Goal: Information Seeking & Learning: Learn about a topic

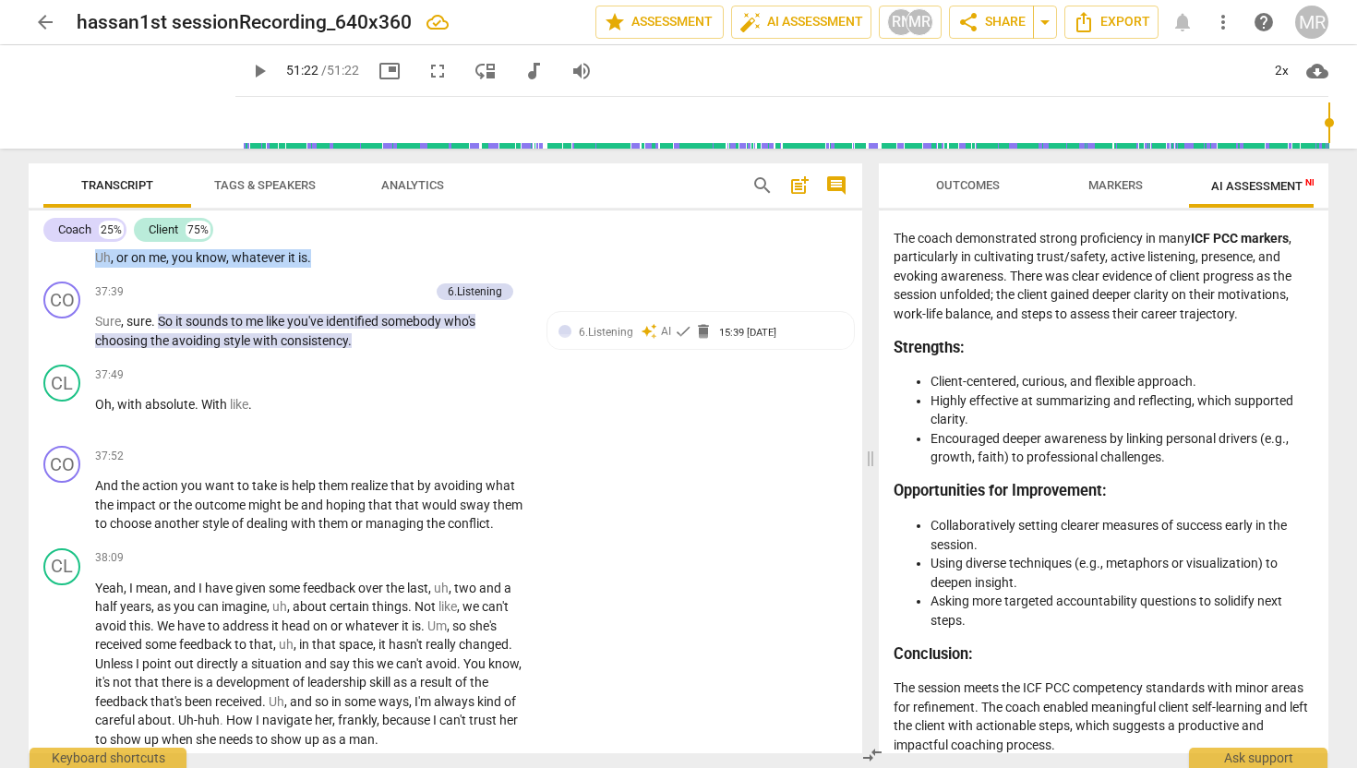
scroll to position [13646, 0]
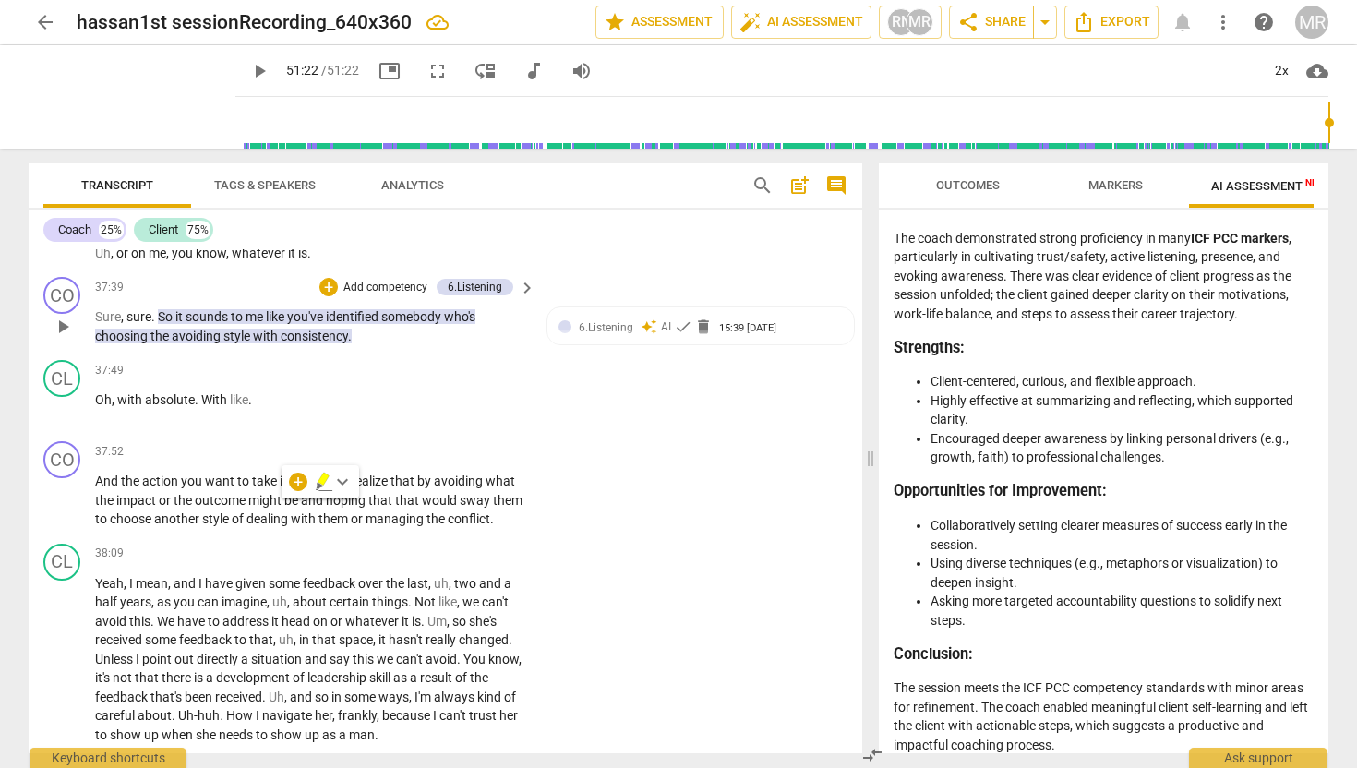
click at [222, 324] on span "sounds" at bounding box center [208, 316] width 45 height 15
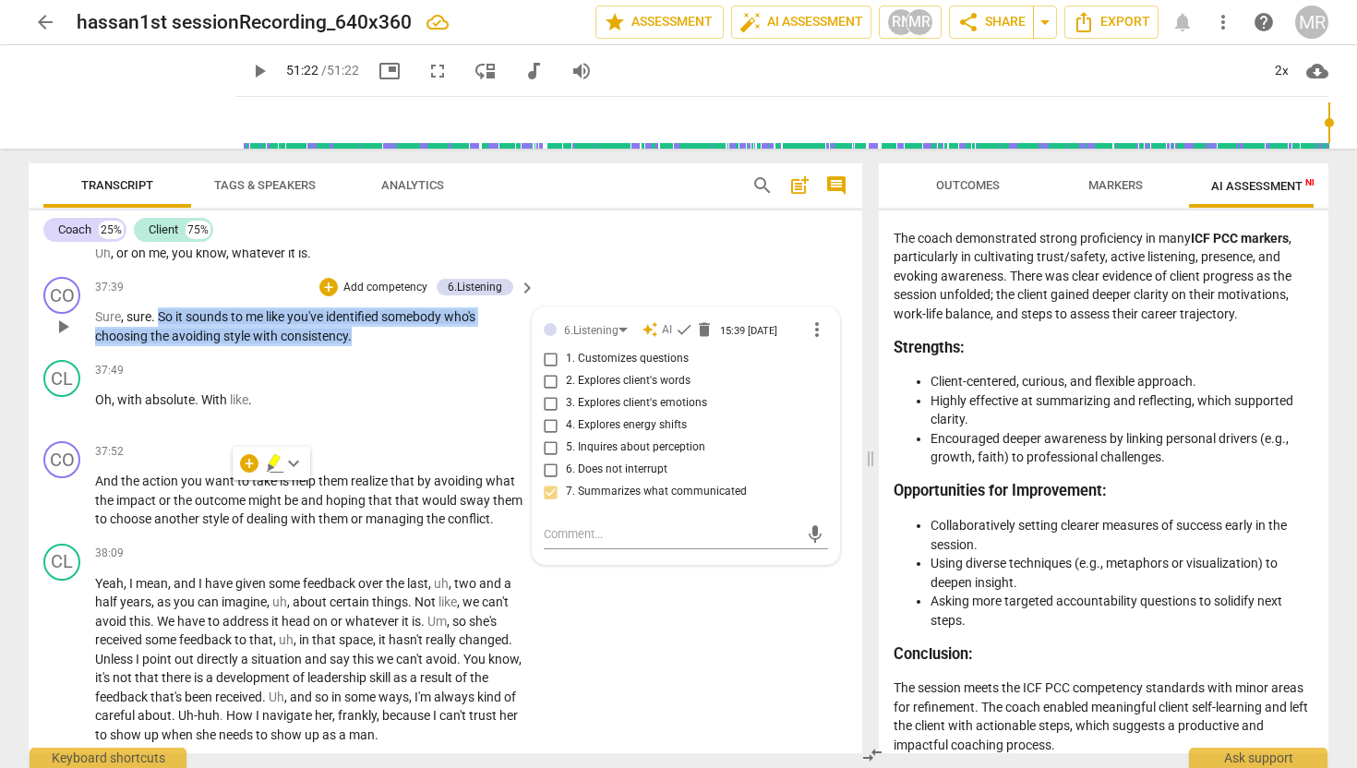
drag, startPoint x: 158, startPoint y: 483, endPoint x: 360, endPoint y: 519, distance: 205.3
click at [360, 353] on div "CO play_arrow pause 37:39 + Add competency 6.Listening keyboard_arrow_right Sur…" at bounding box center [445, 311] width 833 height 83
copy p "So it sounds to me like you've identified somebody who's choosing the avoiding …"
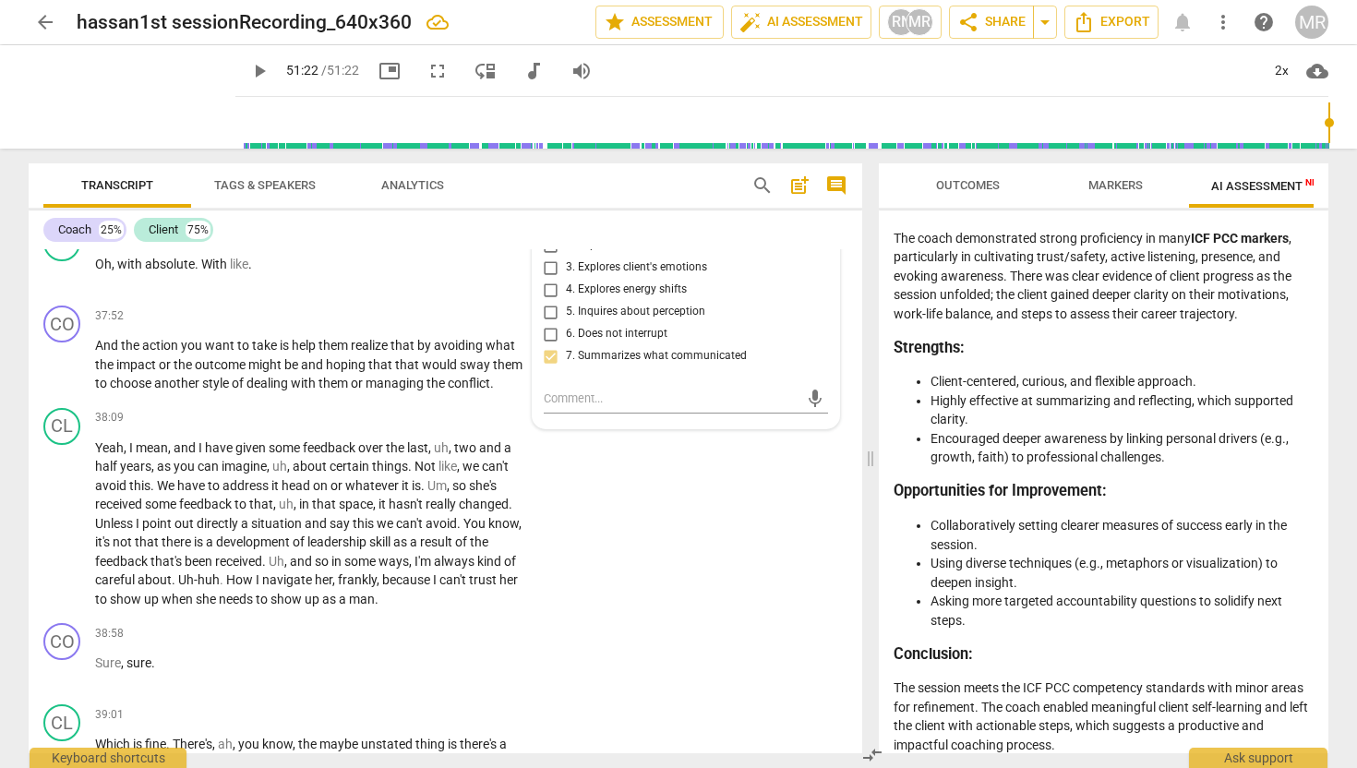
scroll to position [13781, 0]
click at [431, 373] on span "would" at bounding box center [441, 365] width 38 height 15
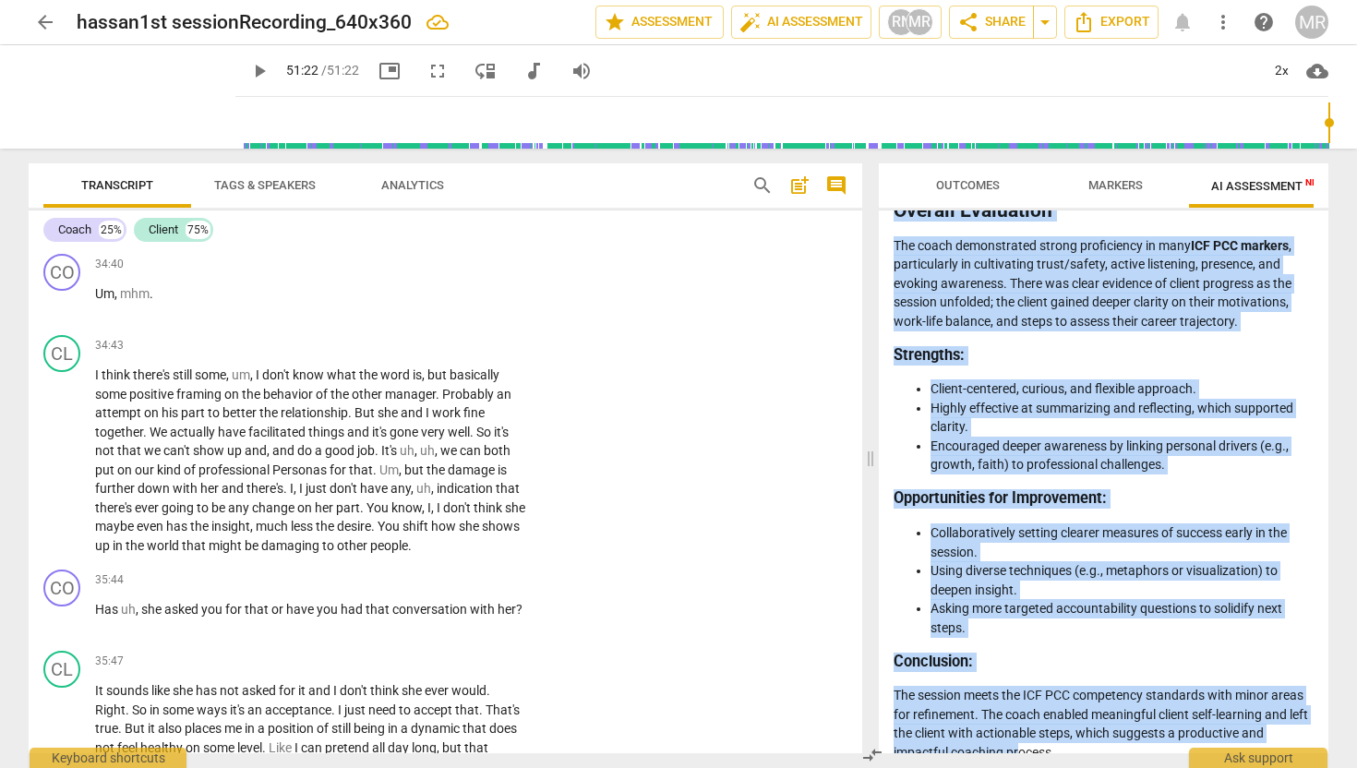
scroll to position [4466, 0]
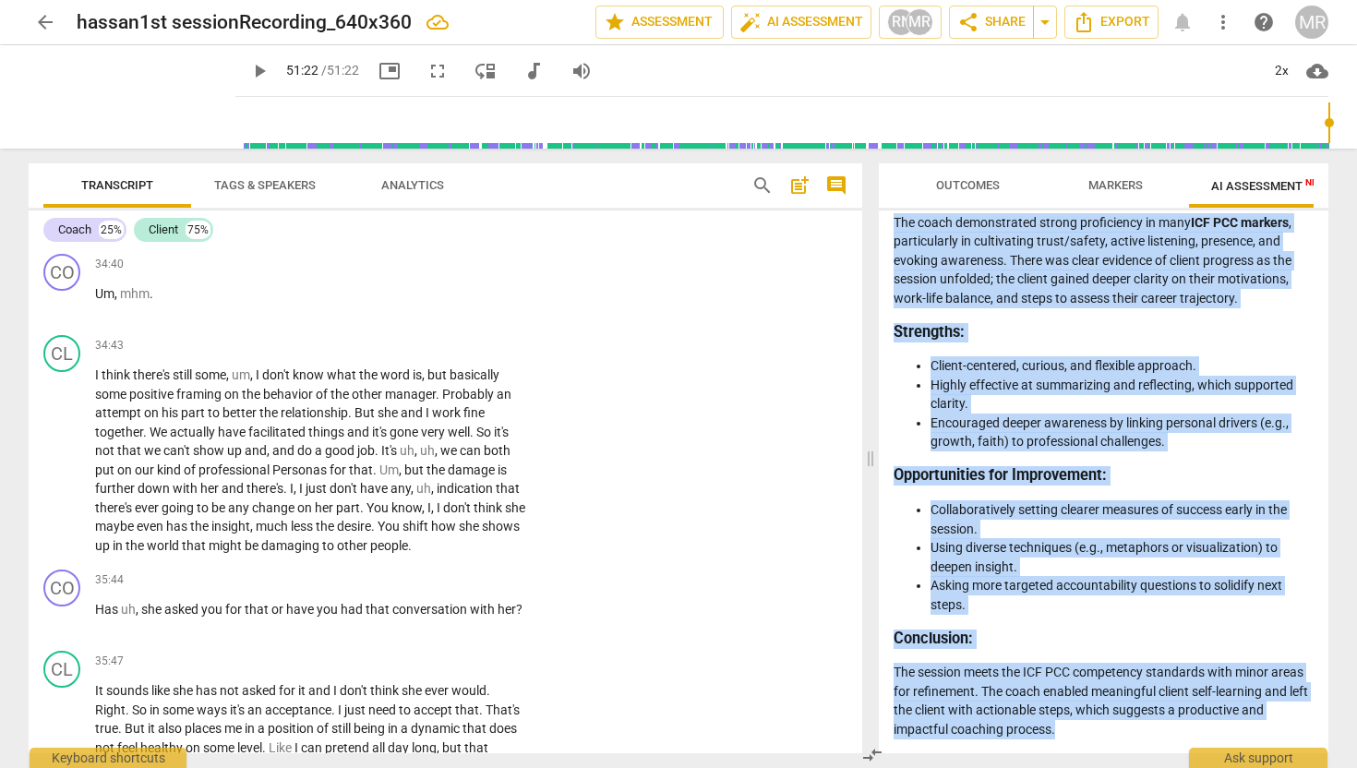
drag, startPoint x: 898, startPoint y: 266, endPoint x: 1043, endPoint y: 752, distance: 507.6
click at [1043, 752] on div "Disclaimer: AI can make mistakes. Consult a qualified mentor coach before actin…" at bounding box center [1104, 481] width 450 height 543
copy div "Loremips Dolorsit am con Adipi'e Seddoeiu Tempo in ut laboreetd magnaali en adm…"
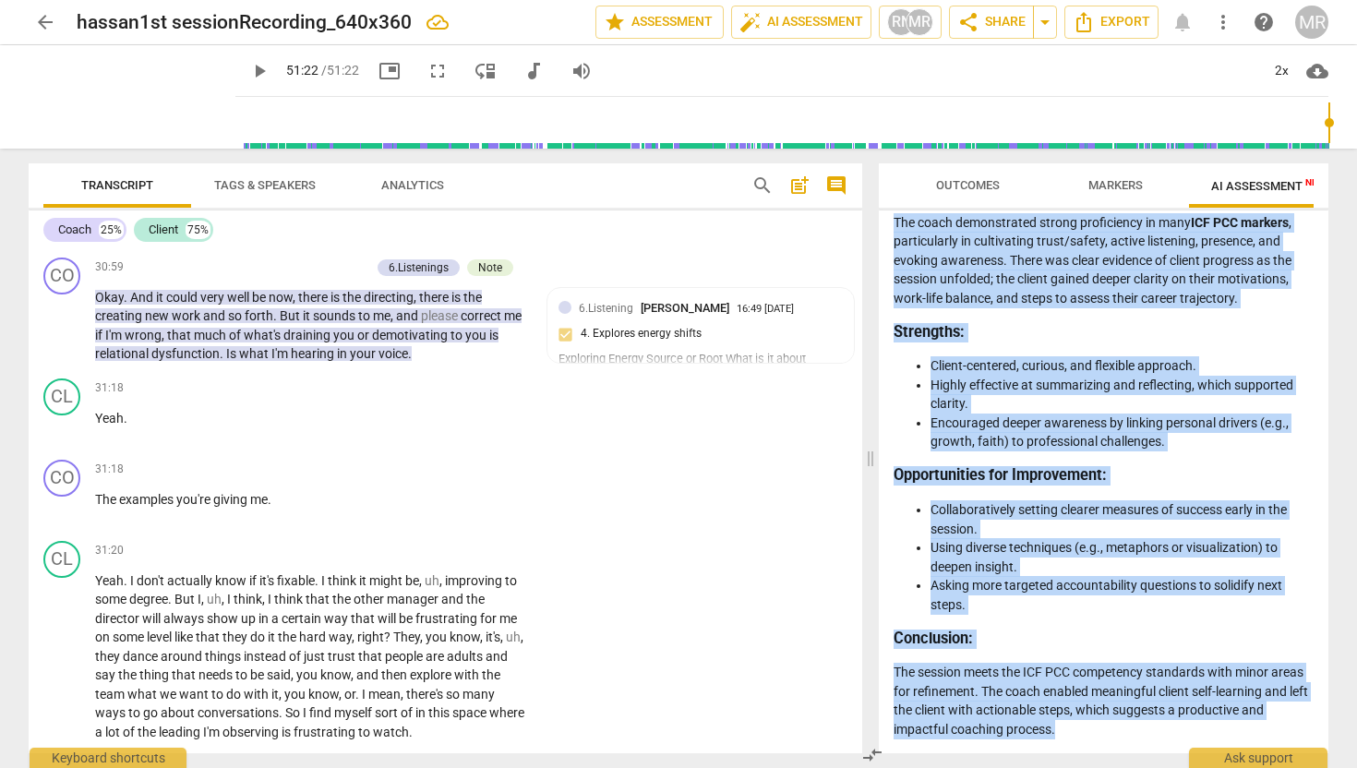
scroll to position [11113, 0]
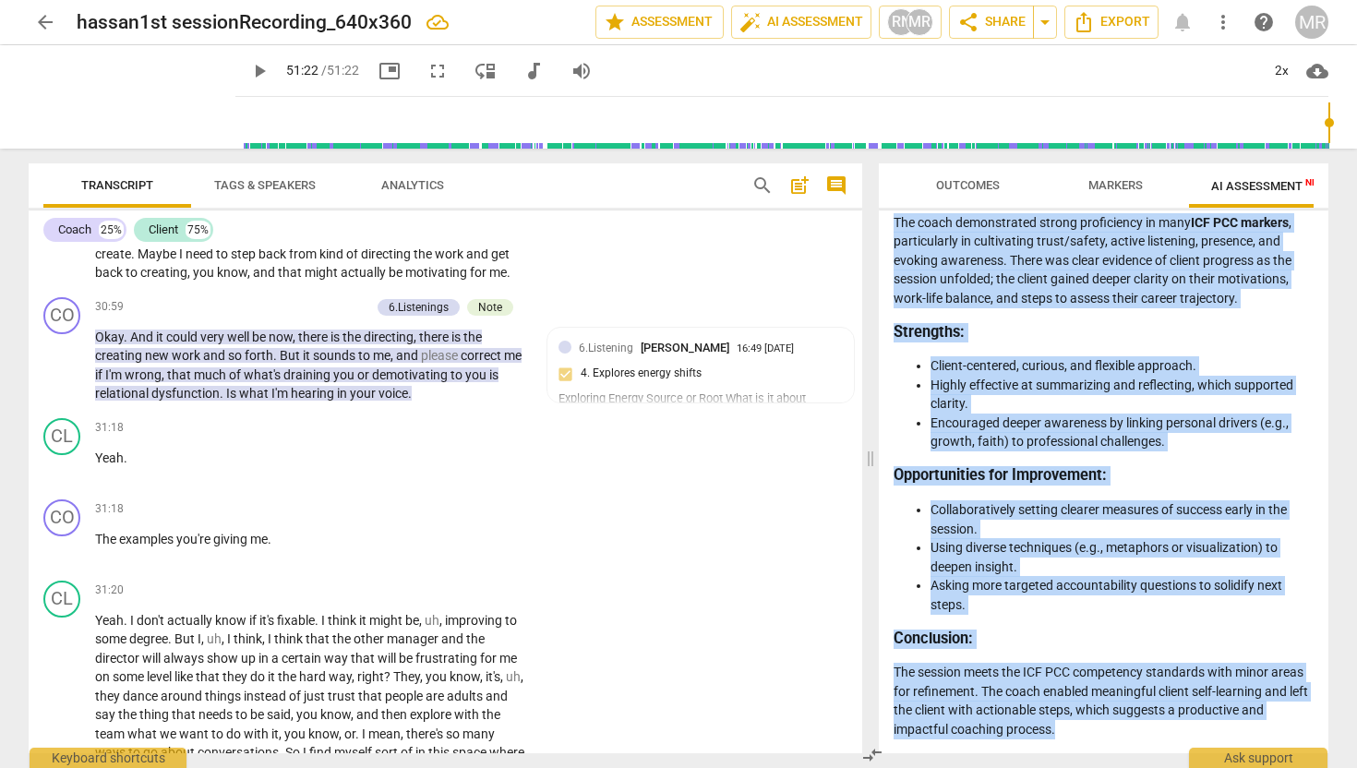
click at [997, 180] on span "Outcomes" at bounding box center [968, 185] width 64 height 14
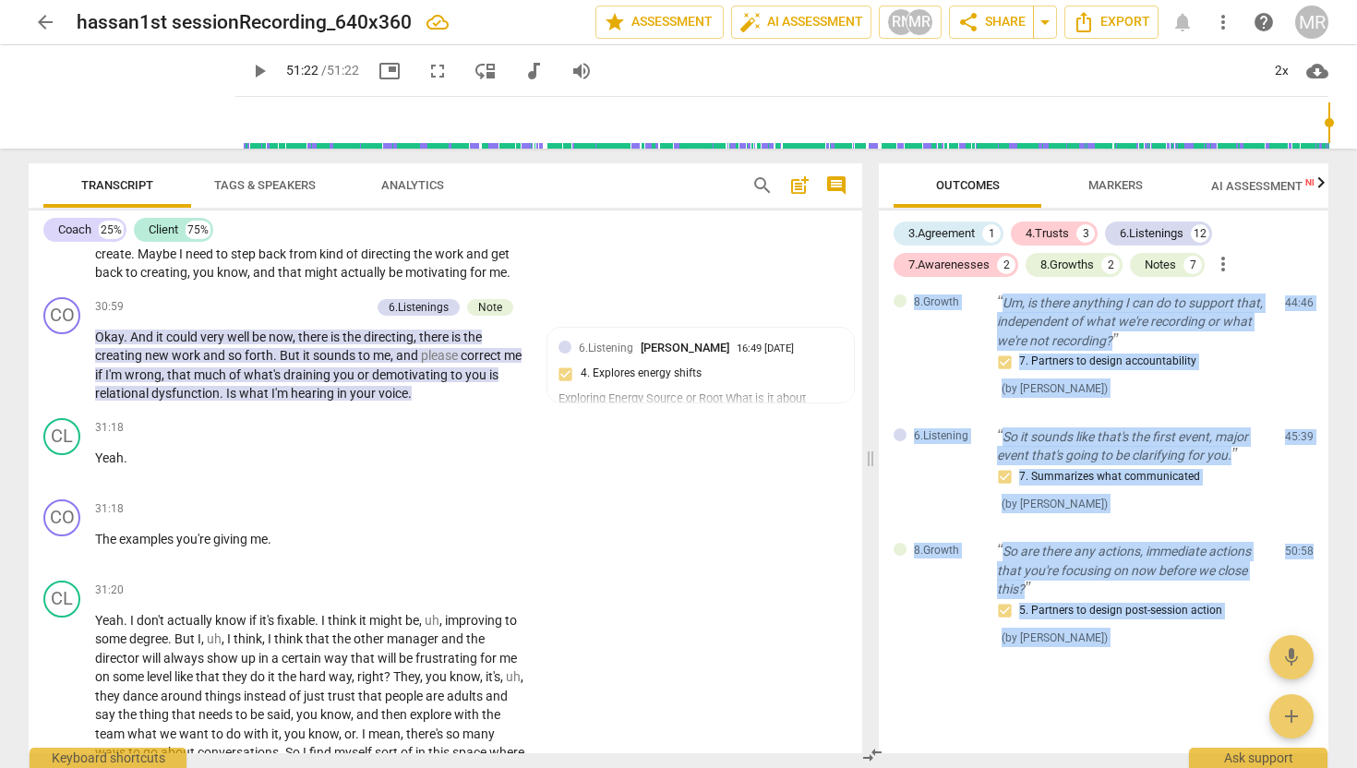
scroll to position [4008, 0]
drag, startPoint x: 896, startPoint y: 298, endPoint x: 1023, endPoint y: 684, distance: 406.0
click at [1023, 684] on div "7.Awareness All right. How are you doing [DATE]? ( by [PERSON_NAME] ) 00:02 edi…" at bounding box center [1104, 520] width 450 height 465
copy div "7.Awareness All right. How are you doing [DATE]? ( by [PERSON_NAME] ) 00:02 edi…"
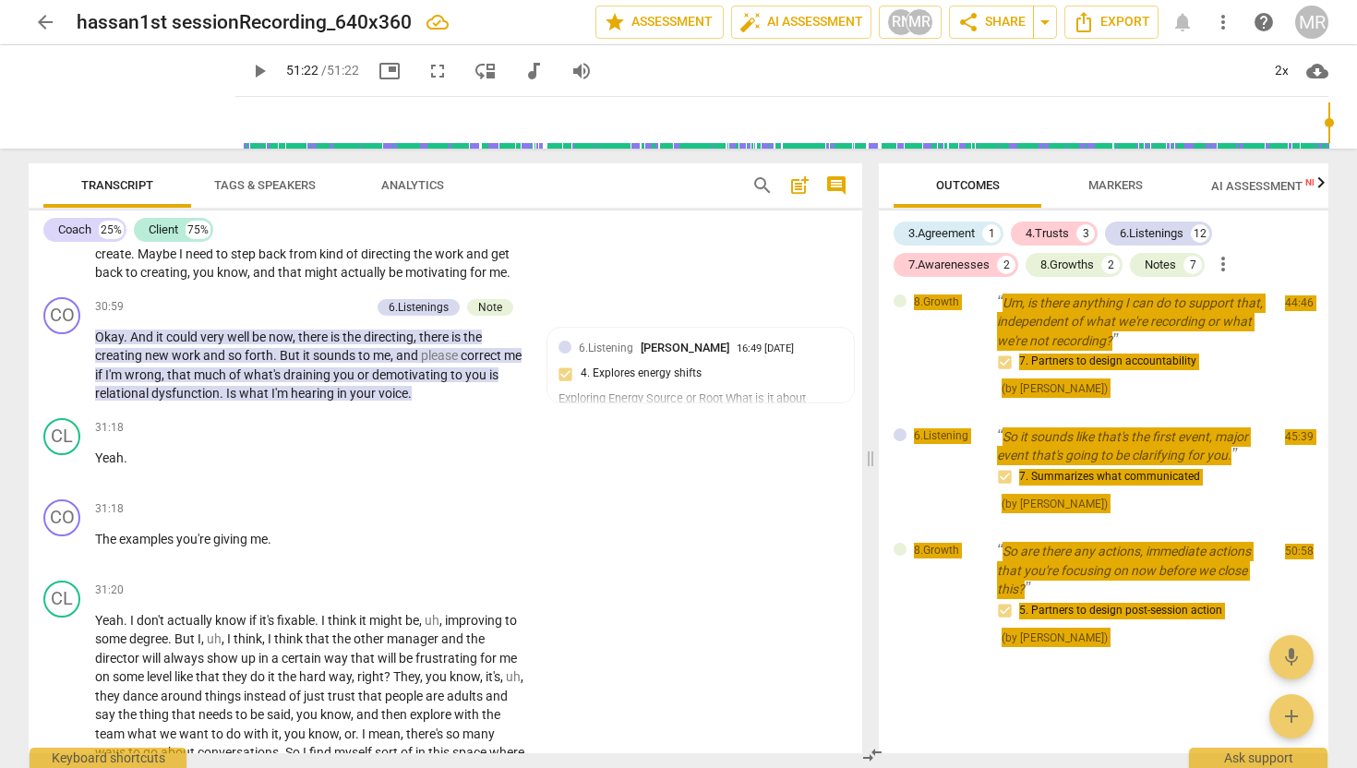
type input "3082"
